Goal: Information Seeking & Learning: Learn about a topic

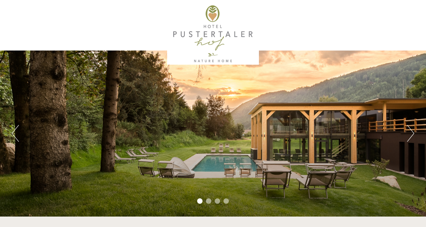
click at [412, 138] on button "Next" at bounding box center [410, 133] width 7 height 17
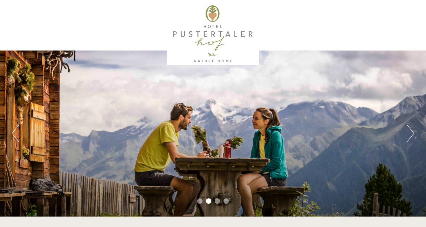
click at [412, 138] on button "Next" at bounding box center [410, 133] width 7 height 17
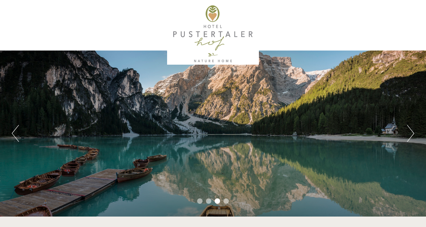
click at [412, 138] on button "Next" at bounding box center [410, 133] width 7 height 17
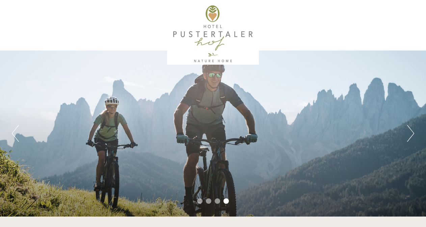
click at [412, 138] on button "Next" at bounding box center [410, 133] width 7 height 17
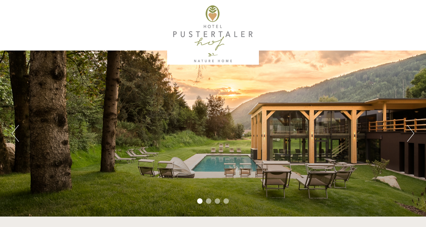
click at [412, 138] on button "Next" at bounding box center [410, 133] width 7 height 17
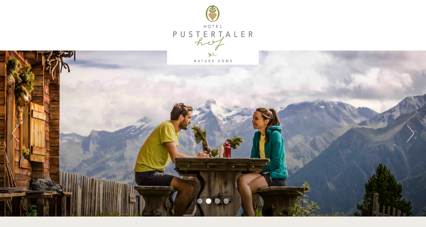
click at [412, 138] on button "Next" at bounding box center [410, 133] width 7 height 17
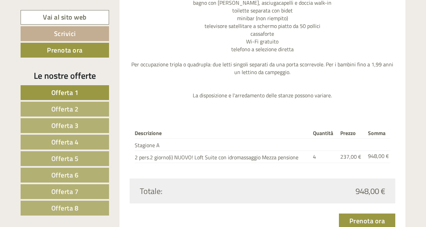
scroll to position [843, 0]
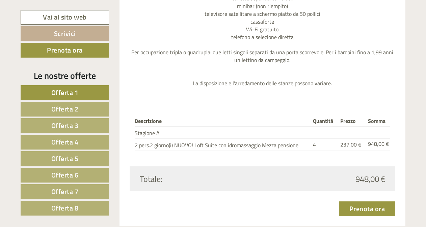
click at [78, 109] on span "Offerta 2" at bounding box center [64, 109] width 27 height 10
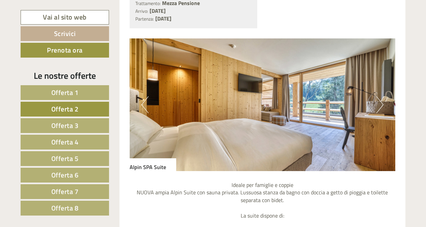
scroll to position [548, 0]
click at [380, 106] on button "Next" at bounding box center [379, 105] width 7 height 17
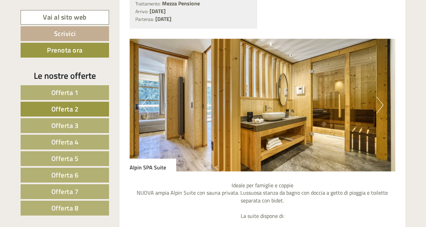
click at [380, 106] on button "Next" at bounding box center [379, 105] width 7 height 17
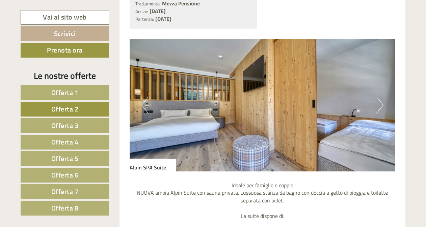
click at [380, 106] on button "Next" at bounding box center [379, 105] width 7 height 17
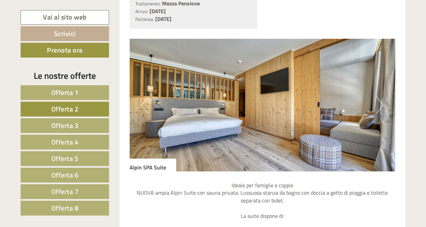
click at [380, 106] on button "Next" at bounding box center [379, 105] width 7 height 17
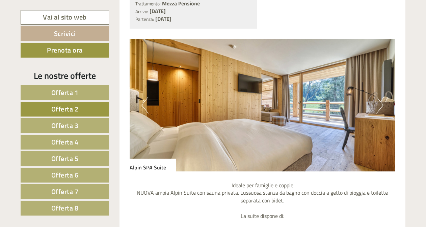
click at [380, 106] on button "Next" at bounding box center [379, 105] width 7 height 17
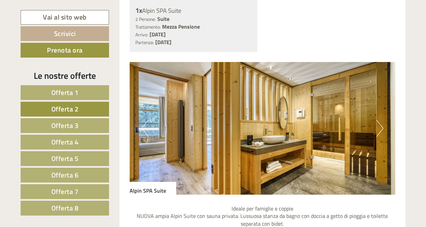
scroll to position [514, 0]
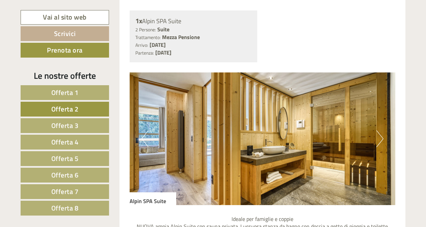
click at [86, 126] on link "Offerta 3" at bounding box center [65, 125] width 88 height 15
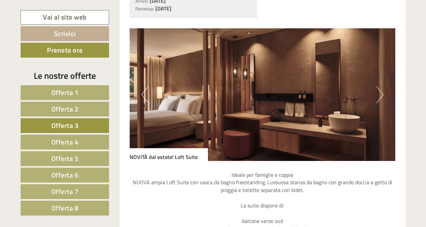
scroll to position [548, 0]
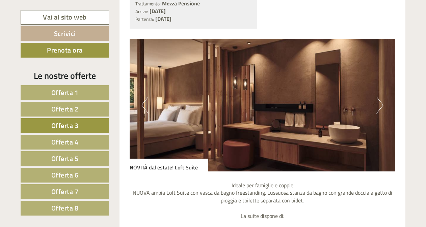
click at [380, 103] on button "Next" at bounding box center [379, 105] width 7 height 17
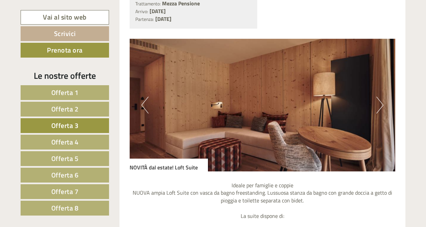
click at [380, 103] on button "Next" at bounding box center [379, 105] width 7 height 17
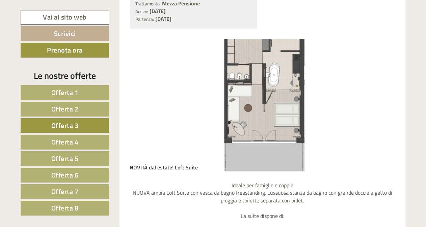
click at [380, 103] on button "Next" at bounding box center [379, 105] width 7 height 17
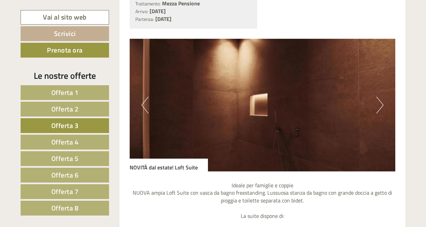
click at [380, 103] on button "Next" at bounding box center [379, 105] width 7 height 17
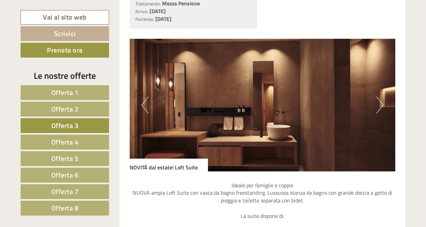
click at [380, 103] on button "Next" at bounding box center [379, 105] width 7 height 17
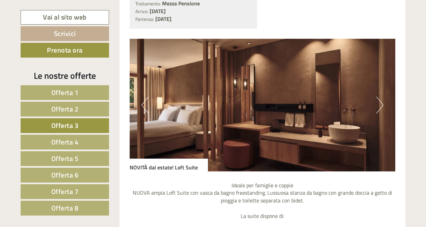
click at [380, 103] on button "Next" at bounding box center [379, 105] width 7 height 17
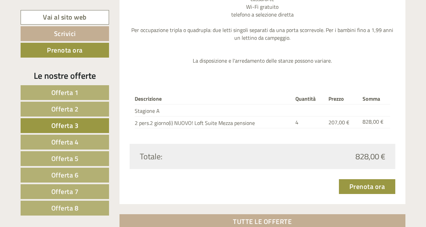
scroll to position [851, 0]
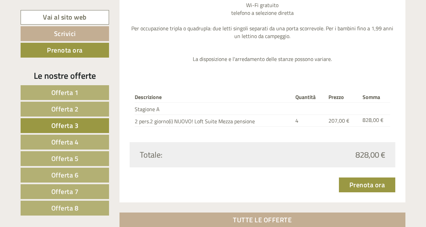
click at [88, 138] on link "Offerta 4" at bounding box center [65, 142] width 88 height 15
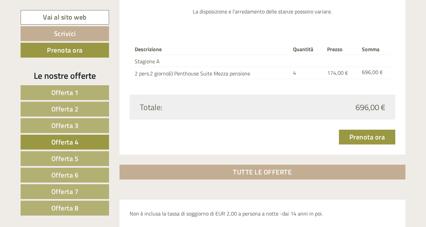
scroll to position [885, 0]
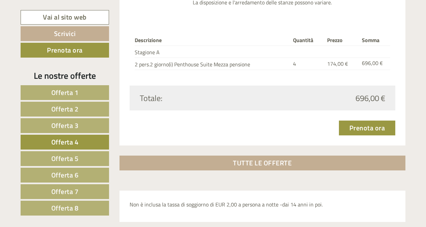
click at [68, 154] on span "Offerta 5" at bounding box center [64, 159] width 27 height 10
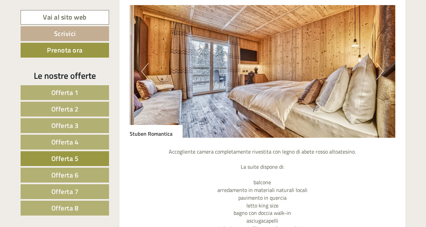
scroll to position [548, 0]
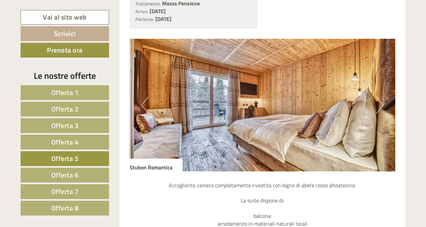
click at [380, 108] on button "Next" at bounding box center [379, 105] width 7 height 17
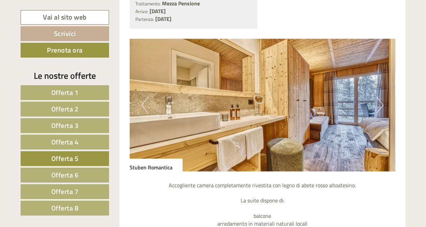
click at [380, 108] on button "Next" at bounding box center [379, 105] width 7 height 17
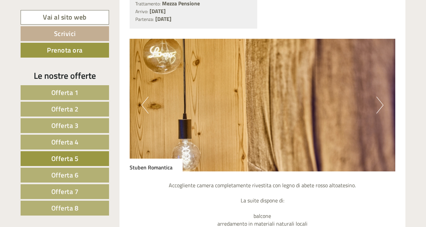
click at [380, 108] on button "Next" at bounding box center [379, 105] width 7 height 17
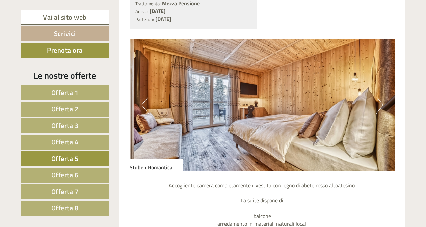
click at [380, 108] on button "Next" at bounding box center [379, 105] width 7 height 17
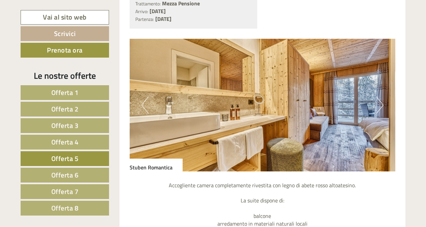
click at [379, 107] on button "Next" at bounding box center [379, 105] width 7 height 17
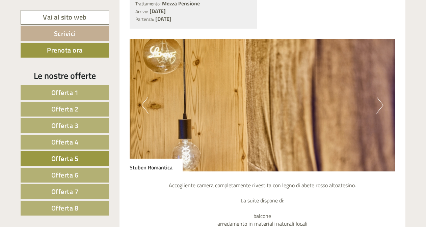
click at [379, 107] on button "Next" at bounding box center [379, 105] width 7 height 17
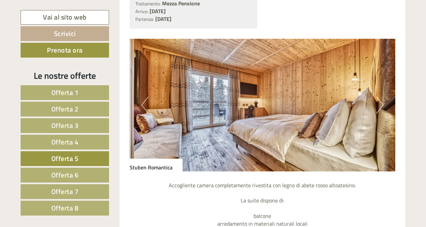
click at [379, 107] on button "Next" at bounding box center [379, 105] width 7 height 17
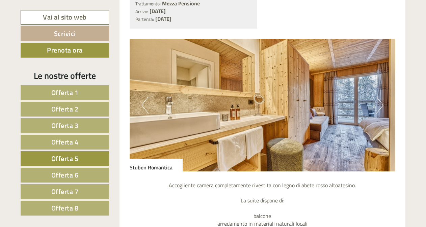
click at [92, 175] on link "Offerta 6" at bounding box center [65, 175] width 88 height 15
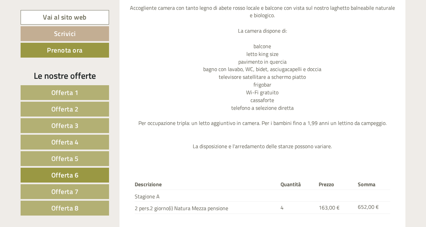
scroll to position [750, 0]
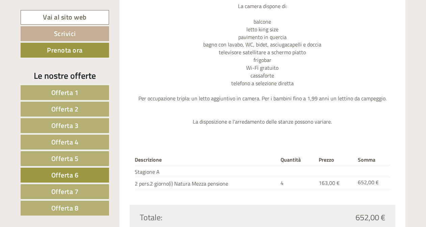
click at [82, 191] on link "Offerta 7" at bounding box center [65, 192] width 88 height 15
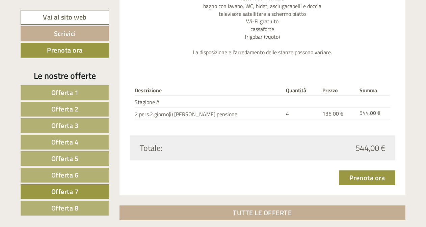
scroll to position [784, 0]
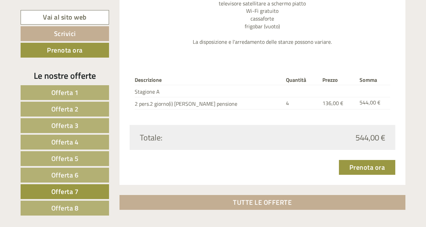
click at [89, 209] on link "Offerta 8" at bounding box center [65, 208] width 88 height 15
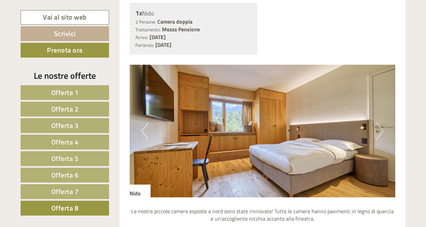
scroll to position [514, 0]
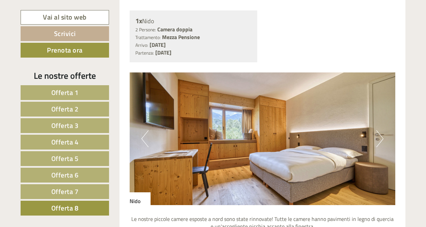
click at [380, 138] on button "Next" at bounding box center [379, 139] width 7 height 17
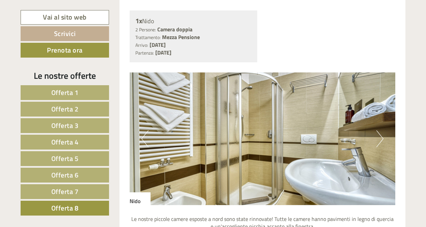
click at [380, 138] on button "Next" at bounding box center [379, 139] width 7 height 17
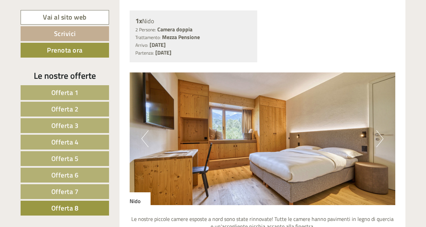
click at [380, 138] on button "Next" at bounding box center [379, 139] width 7 height 17
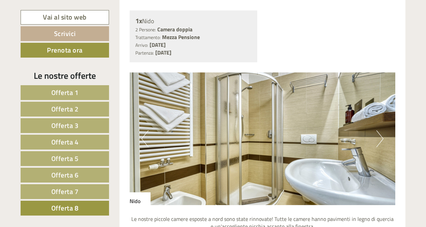
click at [380, 138] on button "Next" at bounding box center [379, 139] width 7 height 17
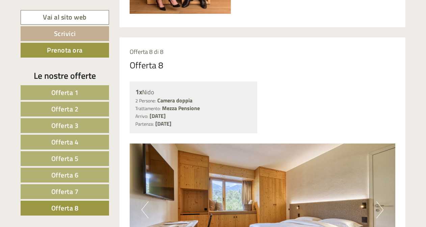
scroll to position [413, 0]
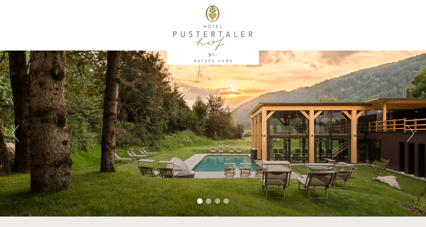
click at [411, 134] on button "Next" at bounding box center [410, 133] width 7 height 17
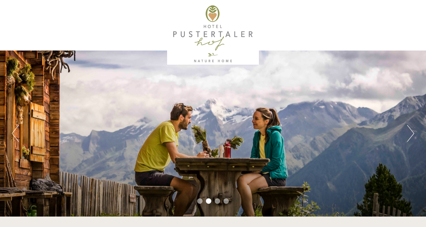
click at [411, 134] on button "Next" at bounding box center [410, 133] width 7 height 17
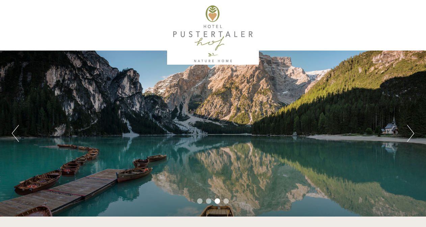
click at [411, 134] on button "Next" at bounding box center [410, 133] width 7 height 17
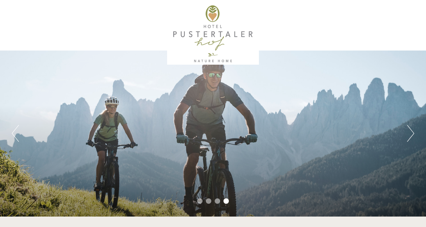
click at [411, 134] on button "Next" at bounding box center [410, 133] width 7 height 17
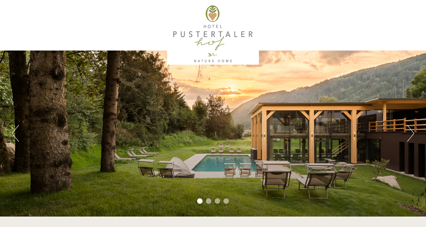
click at [411, 134] on button "Next" at bounding box center [410, 133] width 7 height 17
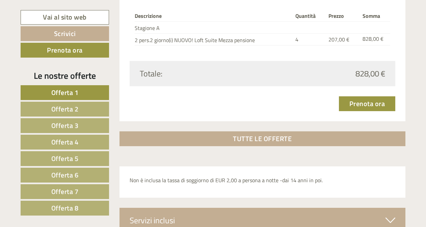
scroll to position [2126, 0]
